Goal: Task Accomplishment & Management: Manage account settings

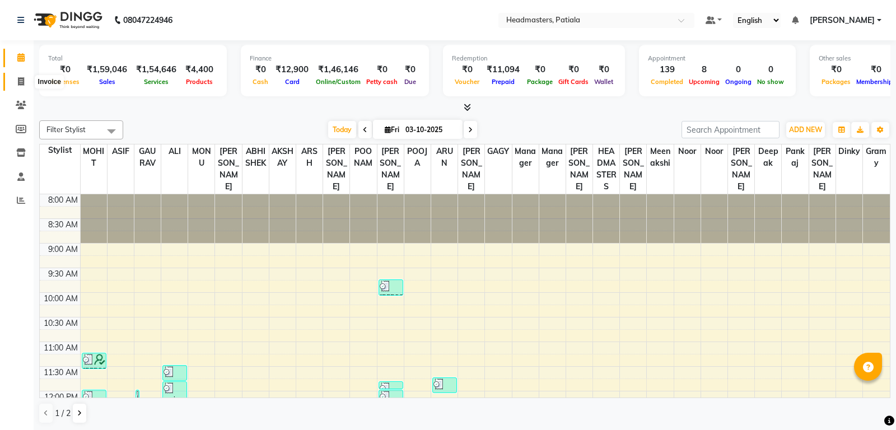
click at [22, 82] on icon at bounding box center [21, 81] width 6 height 8
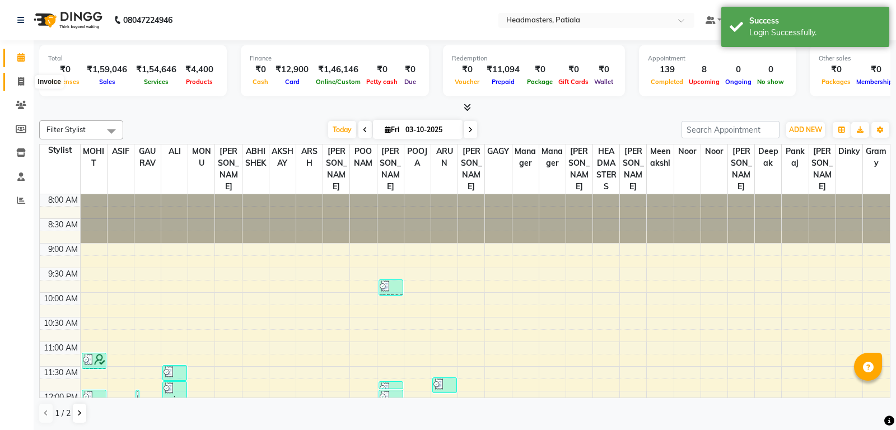
select select "6602"
select select "service"
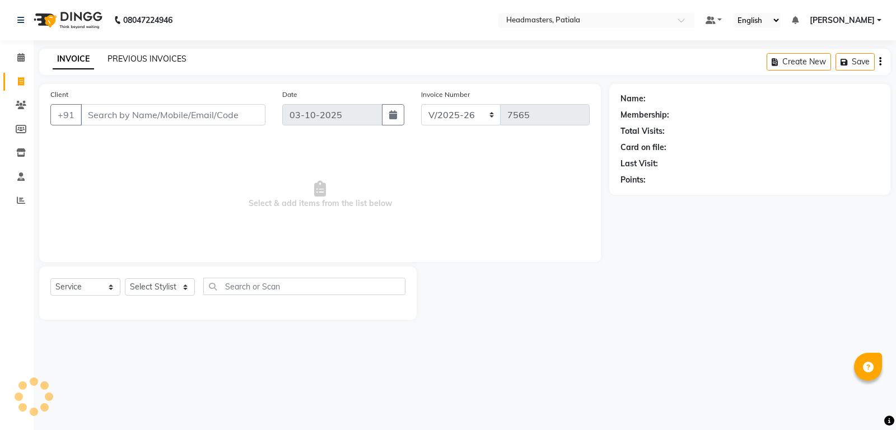
click at [142, 58] on link "PREVIOUS INVOICES" at bounding box center [147, 59] width 79 height 10
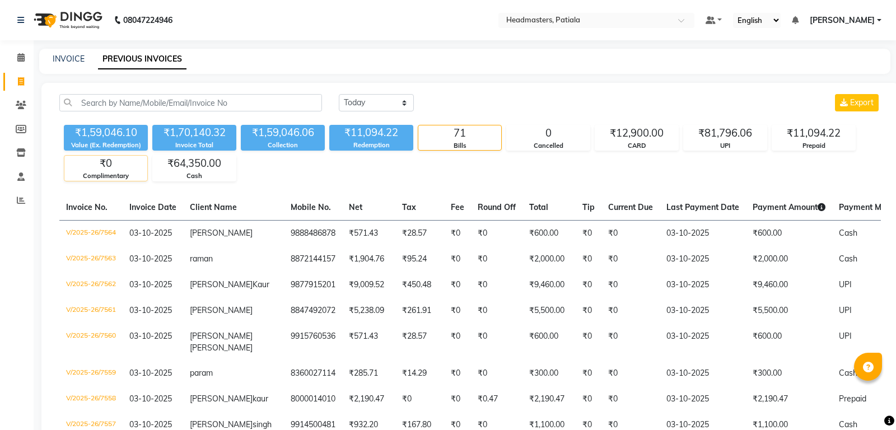
click at [114, 170] on div "₹0" at bounding box center [105, 164] width 83 height 16
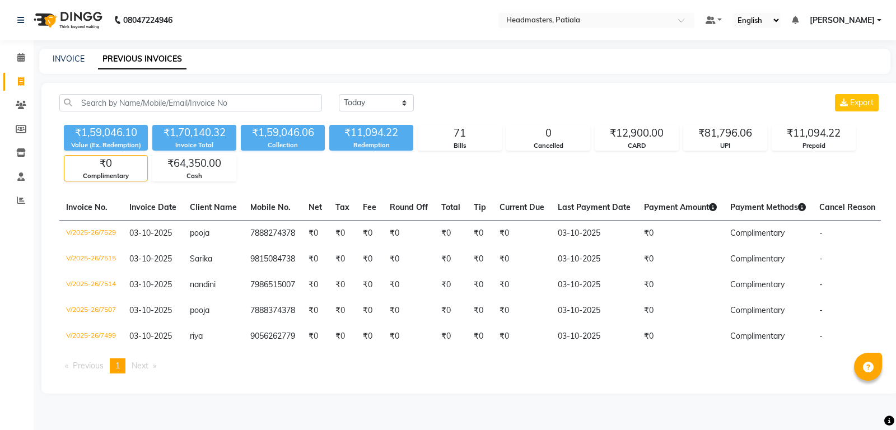
click at [110, 172] on div "Complimentary" at bounding box center [105, 176] width 83 height 10
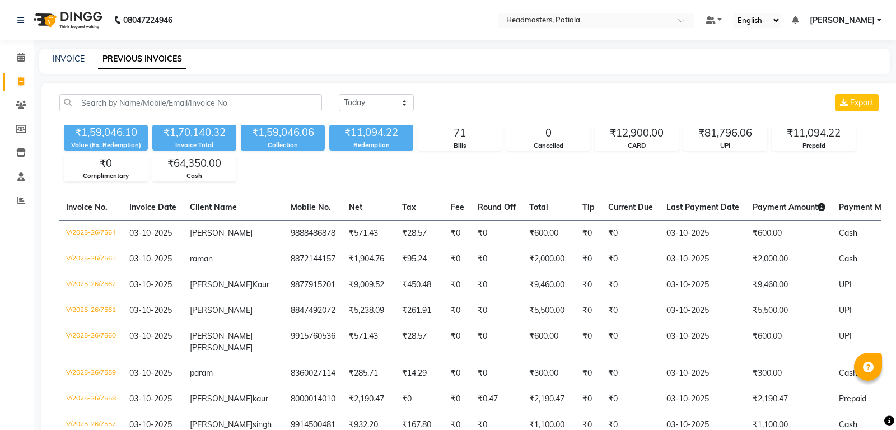
click at [59, 165] on div "Today Yesterday Custom Range Export ₹1,59,046.10 Value (Ex. Redemption) ₹1,70,1…" at bounding box center [470, 137] width 835 height 87
click at [101, 175] on div "Complimentary" at bounding box center [105, 176] width 83 height 10
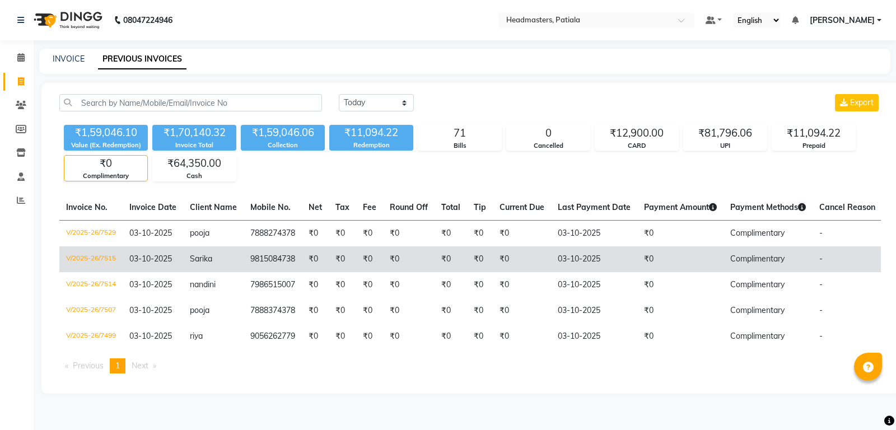
click at [88, 253] on td "V/2025-26/7515" at bounding box center [90, 259] width 63 height 26
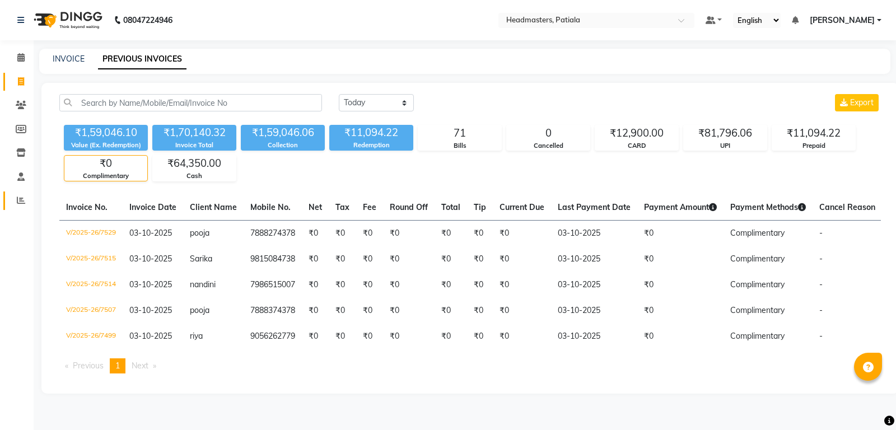
click at [21, 203] on icon at bounding box center [21, 200] width 8 height 8
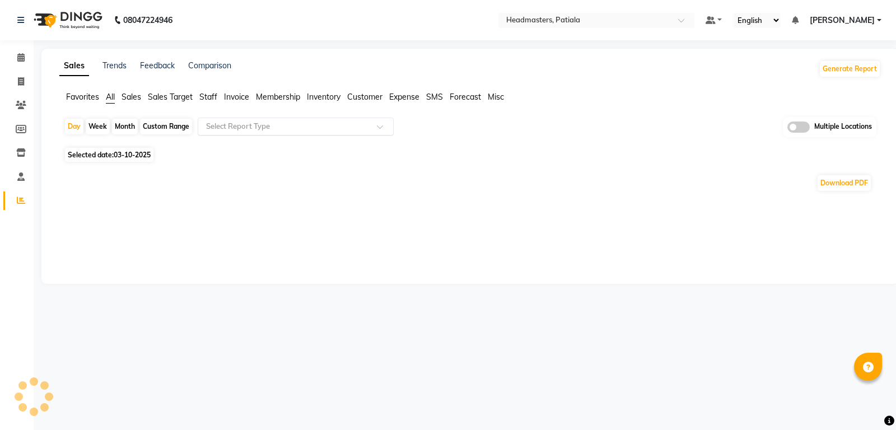
click at [232, 125] on input "text" at bounding box center [284, 126] width 161 height 11
click at [273, 125] on input "text" at bounding box center [284, 126] width 161 height 11
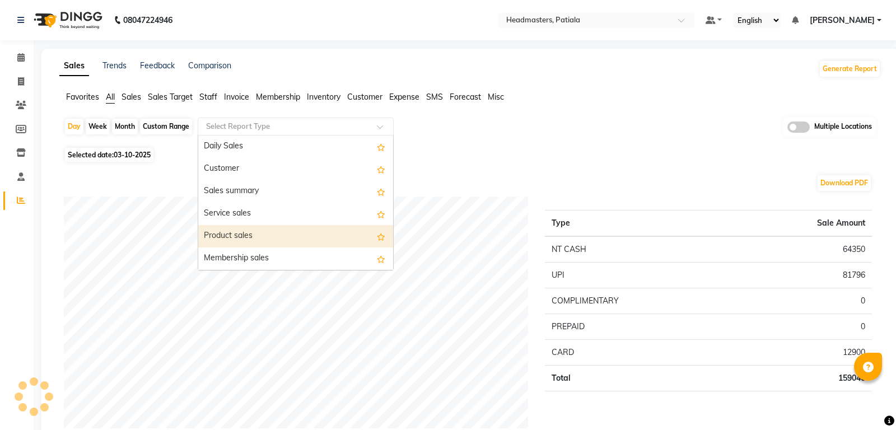
click at [241, 237] on div "Product sales" at bounding box center [295, 236] width 195 height 22
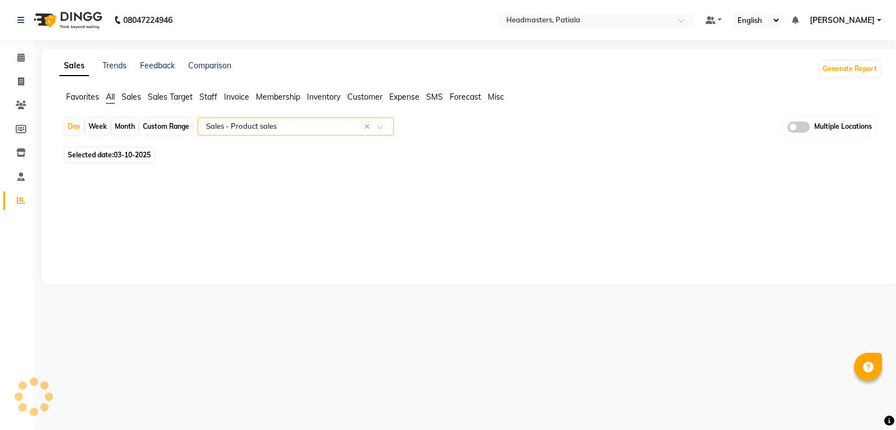
select select "full_report"
select select "csv"
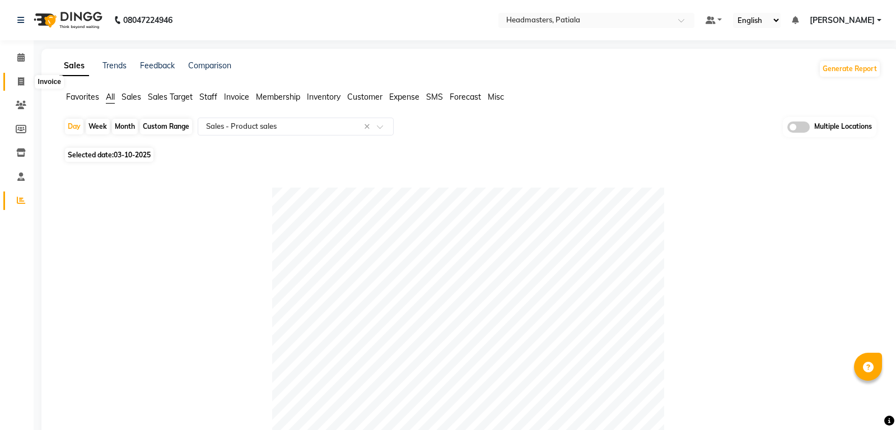
click at [21, 85] on icon at bounding box center [21, 81] width 6 height 8
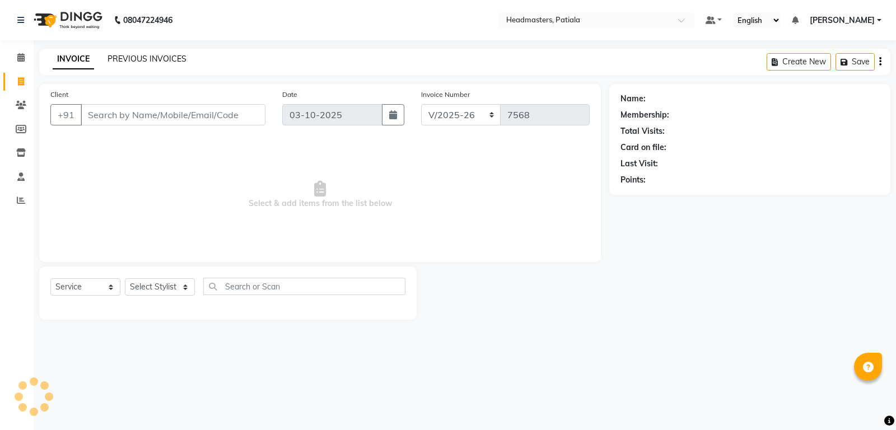
click at [156, 59] on link "PREVIOUS INVOICES" at bounding box center [147, 59] width 79 height 10
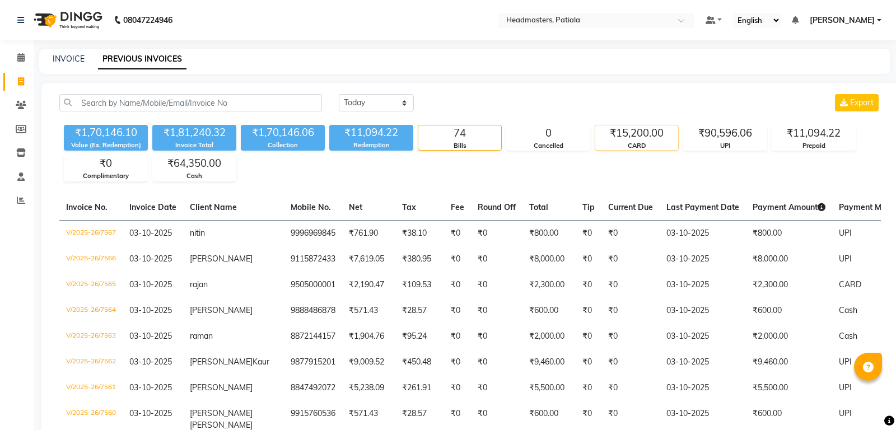
click at [637, 141] on div "₹15,200.00" at bounding box center [636, 133] width 83 height 16
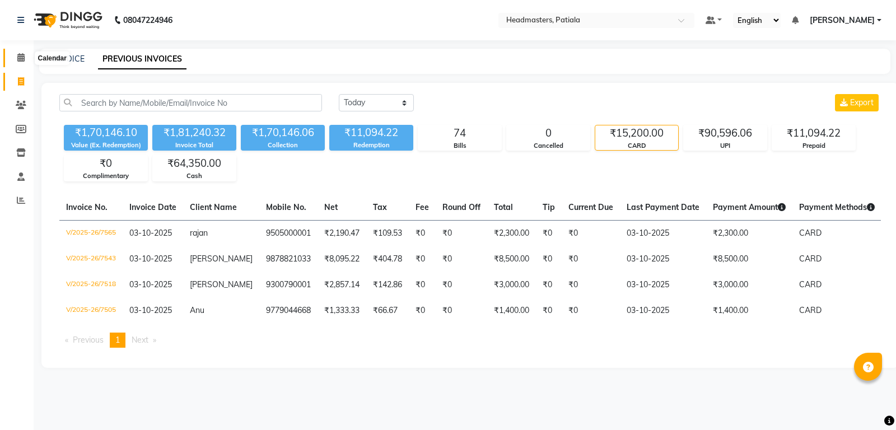
click at [23, 58] on icon at bounding box center [20, 57] width 7 height 8
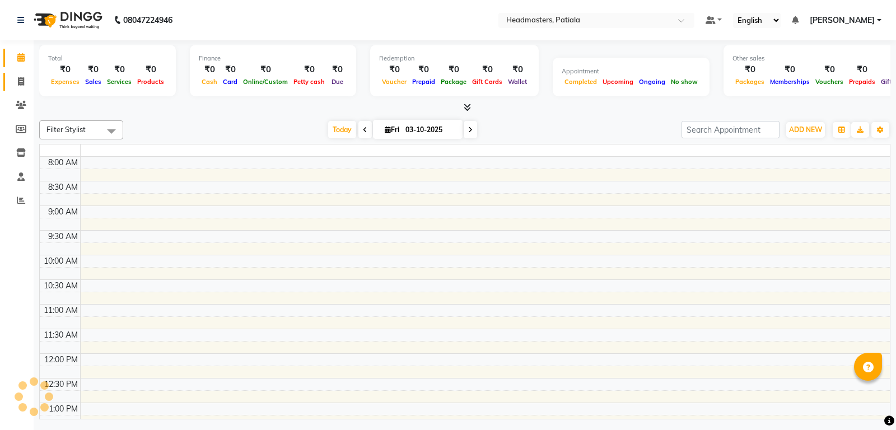
click at [24, 80] on icon at bounding box center [21, 81] width 6 height 8
select select "service"
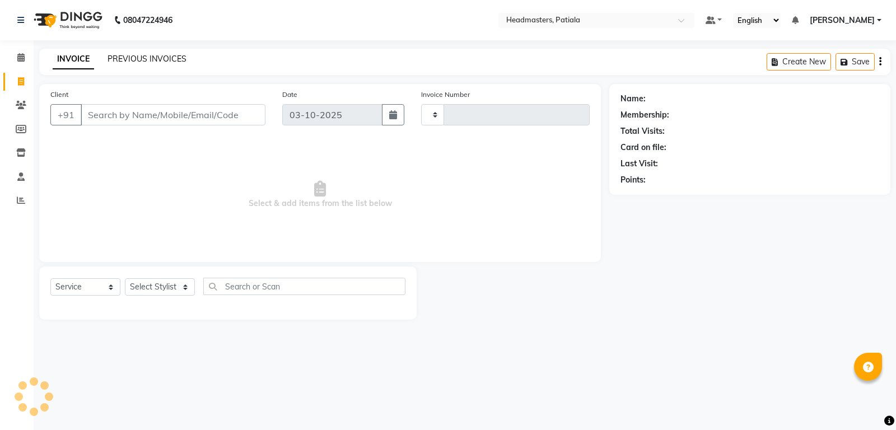
click at [136, 60] on link "PREVIOUS INVOICES" at bounding box center [147, 59] width 79 height 10
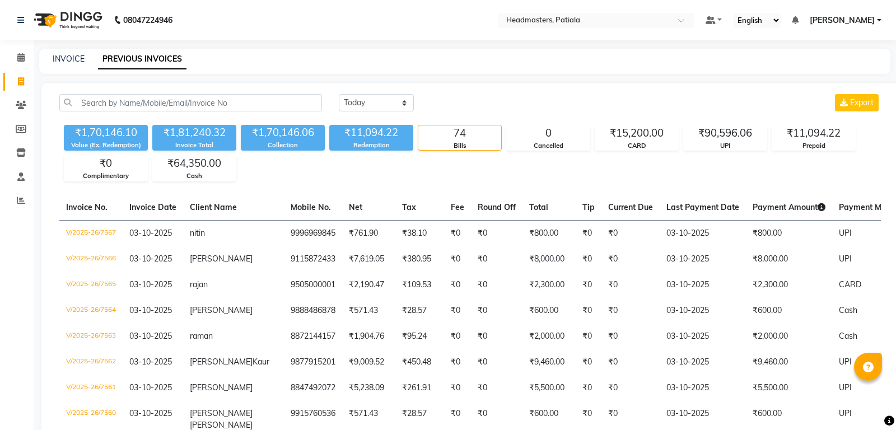
click at [868, 19] on span "Inderjit Singh" at bounding box center [842, 21] width 65 height 12
click at [874, 27] on ul "Default Panel My Panel English ENGLISH Español العربية मराठी हिंदी ગુજરાતી தமிழ…" at bounding box center [793, 20] width 187 height 15
click at [875, 21] on link "Inderjit Singh" at bounding box center [846, 21] width 72 height 12
click at [865, 20] on span "Inderjit Singh" at bounding box center [842, 21] width 65 height 12
click at [879, 21] on link "Inderjit Singh" at bounding box center [846, 21] width 72 height 12
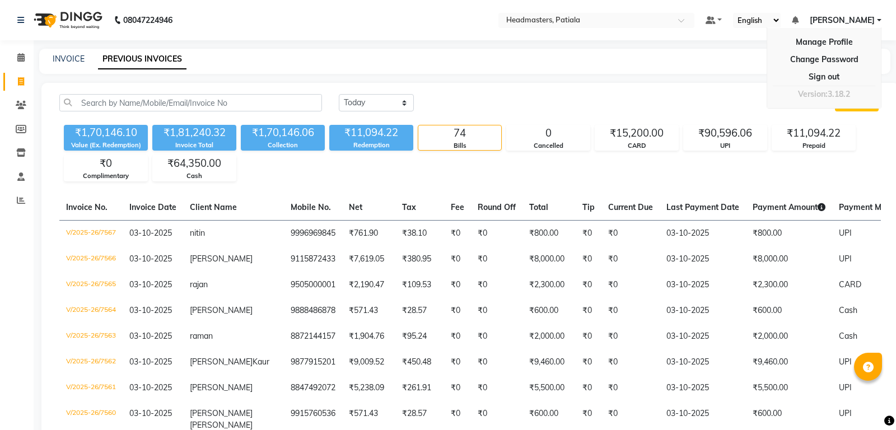
click at [879, 21] on link "Inderjit Singh" at bounding box center [846, 21] width 72 height 12
click at [876, 21] on link "Inderjit Singh" at bounding box center [846, 21] width 72 height 12
click at [844, 78] on link "Sign out" at bounding box center [824, 76] width 102 height 17
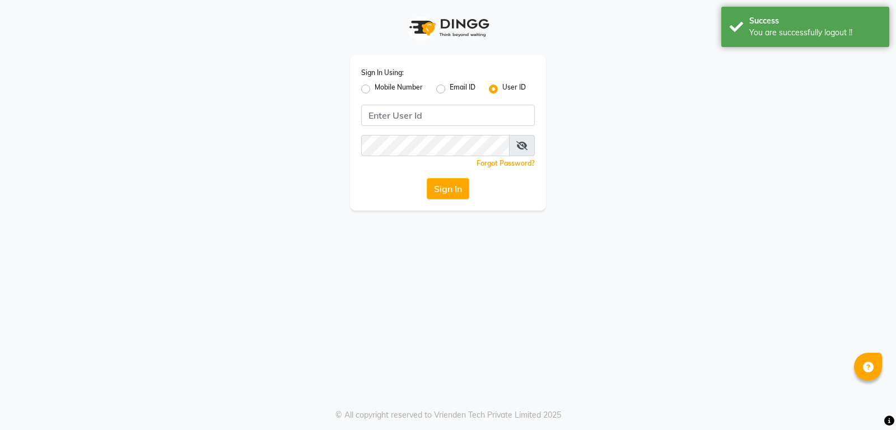
type input "9915177772"
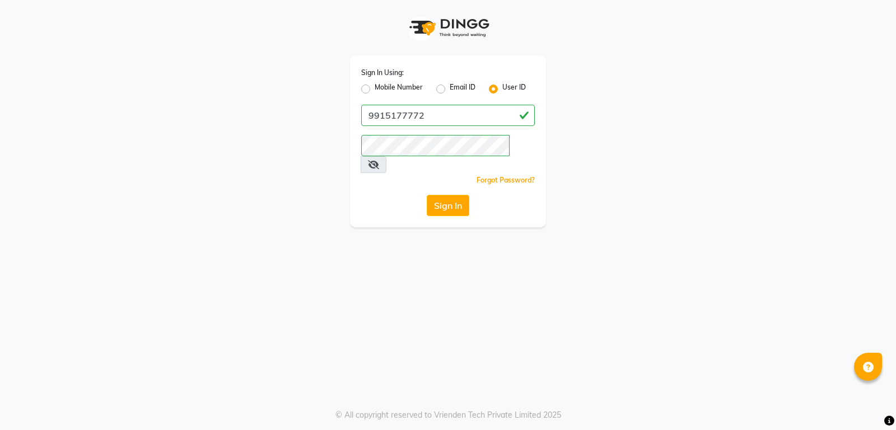
click at [379, 160] on icon at bounding box center [373, 164] width 11 height 9
